Goal: Task Accomplishment & Management: Manage account settings

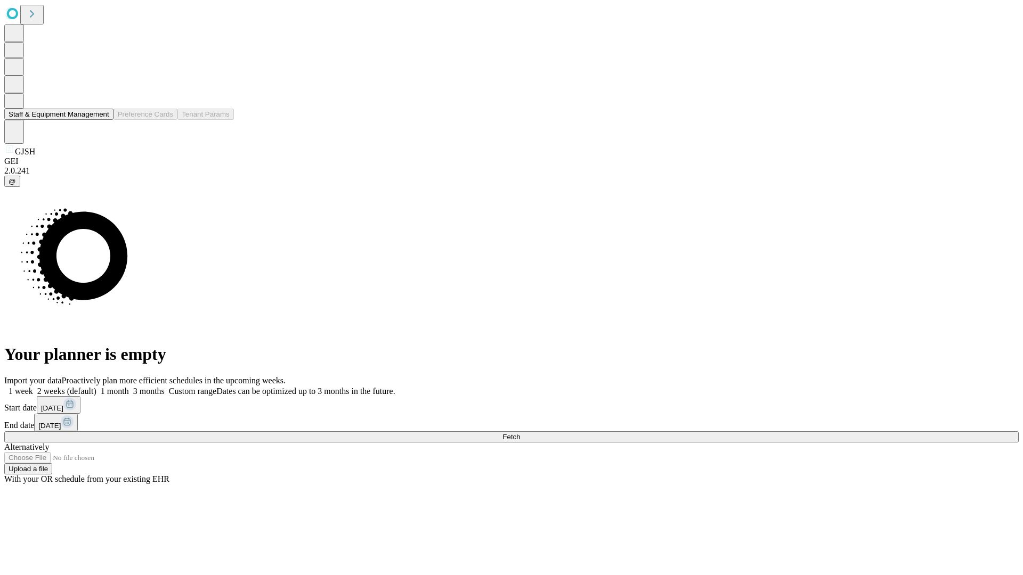
click at [102, 120] on button "Staff & Equipment Management" at bounding box center [58, 114] width 109 height 11
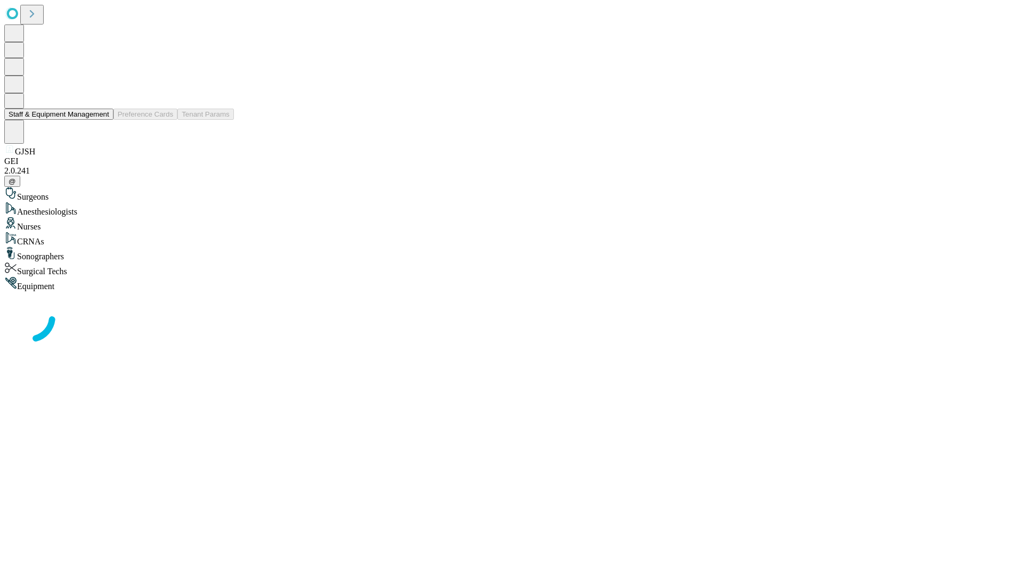
click at [102, 120] on button "Staff & Equipment Management" at bounding box center [58, 114] width 109 height 11
